Goal: Task Accomplishment & Management: Complete application form

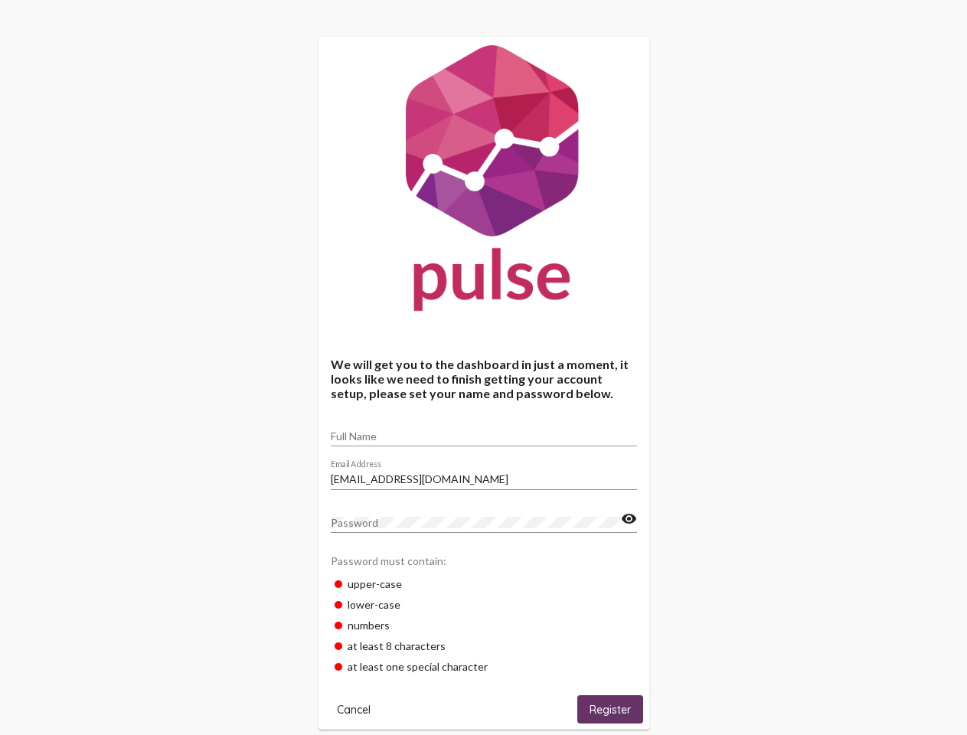
click at [484, 431] on input "Full Name" at bounding box center [484, 437] width 306 height 12
click at [484, 475] on input "[EMAIL_ADDRESS][DOMAIN_NAME]" at bounding box center [484, 479] width 306 height 12
click at [629, 519] on mat-icon "visibility" at bounding box center [629, 519] width 16 height 18
click at [354, 709] on span "Cancel" at bounding box center [354, 710] width 34 height 14
click at [611, 709] on span "Register" at bounding box center [610, 710] width 41 height 14
